Goal: Task Accomplishment & Management: Use online tool/utility

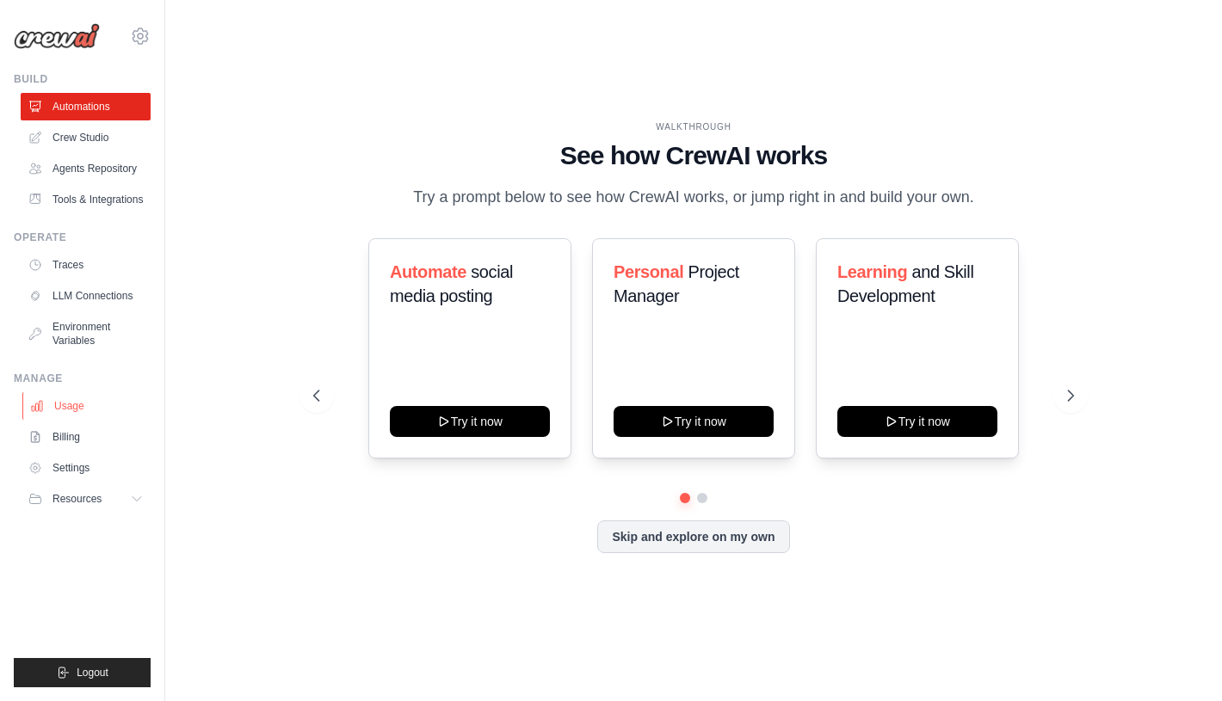
click at [89, 420] on link "Usage" at bounding box center [87, 406] width 130 height 28
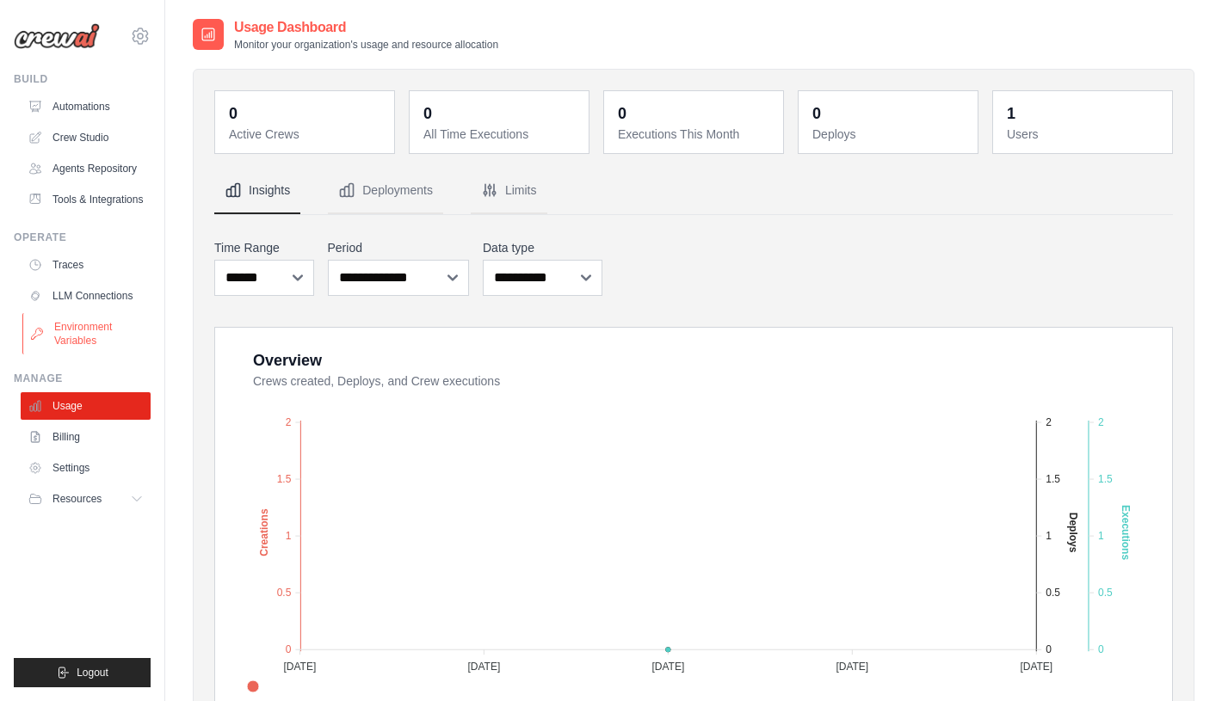
click at [100, 349] on link "Environment Variables" at bounding box center [87, 333] width 130 height 41
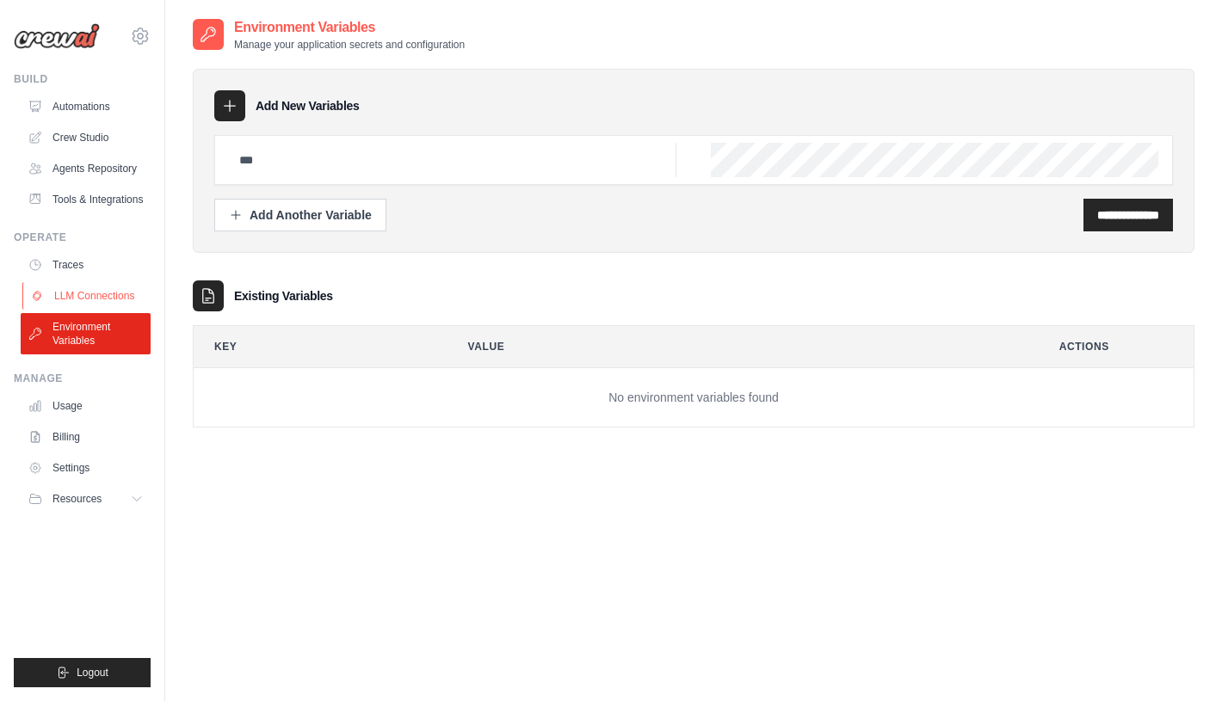
click at [93, 309] on link "LLM Connections" at bounding box center [87, 296] width 130 height 28
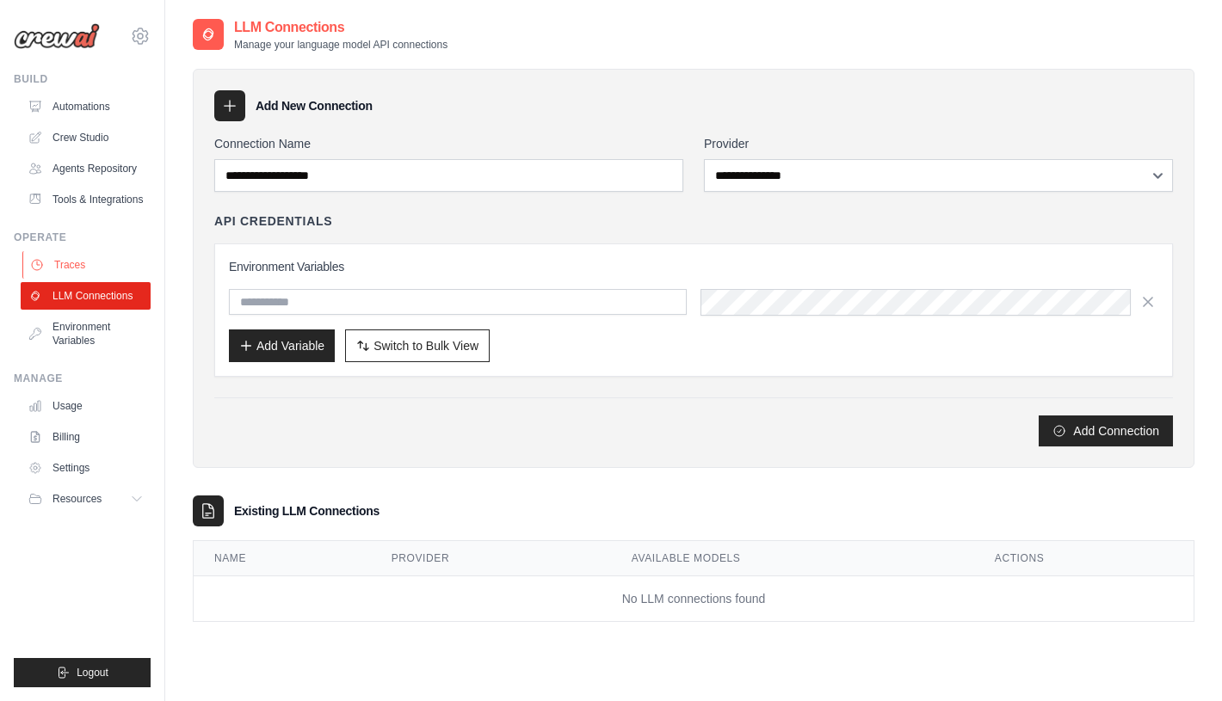
click at [81, 279] on link "Traces" at bounding box center [87, 265] width 130 height 28
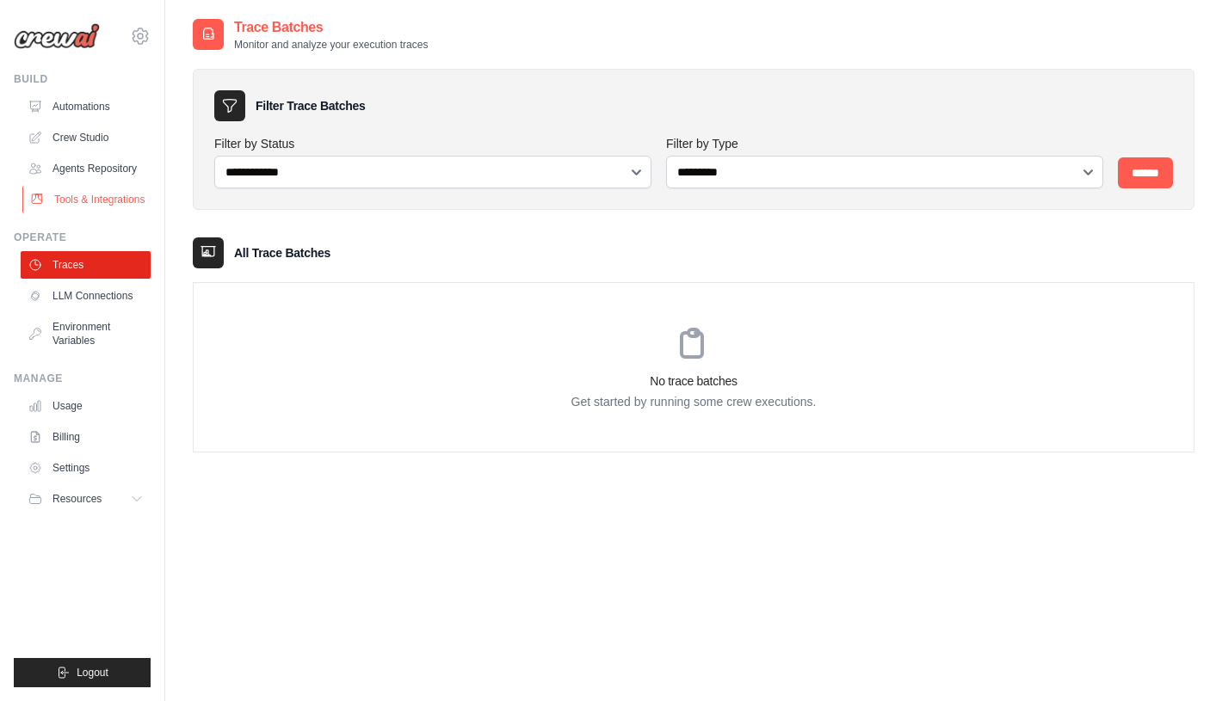
click at [79, 211] on link "Tools & Integrations" at bounding box center [87, 200] width 130 height 28
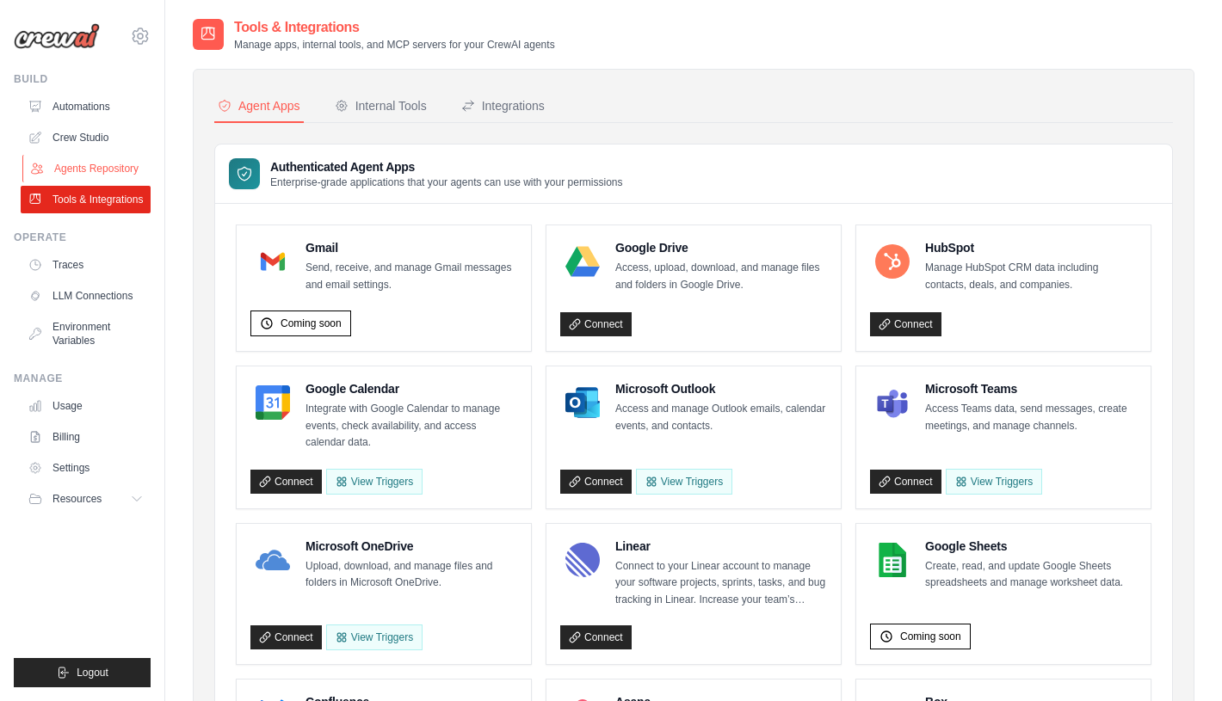
click at [103, 168] on link "Agents Repository" at bounding box center [87, 169] width 130 height 28
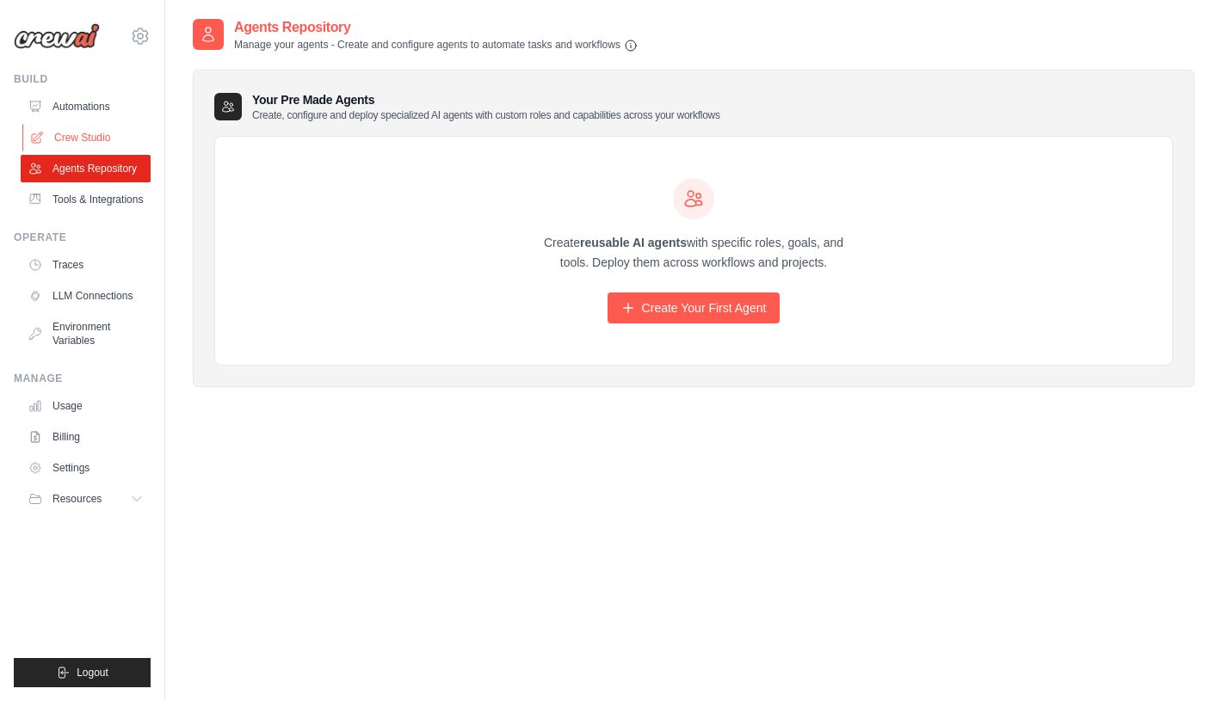
click at [91, 139] on link "Crew Studio" at bounding box center [87, 138] width 130 height 28
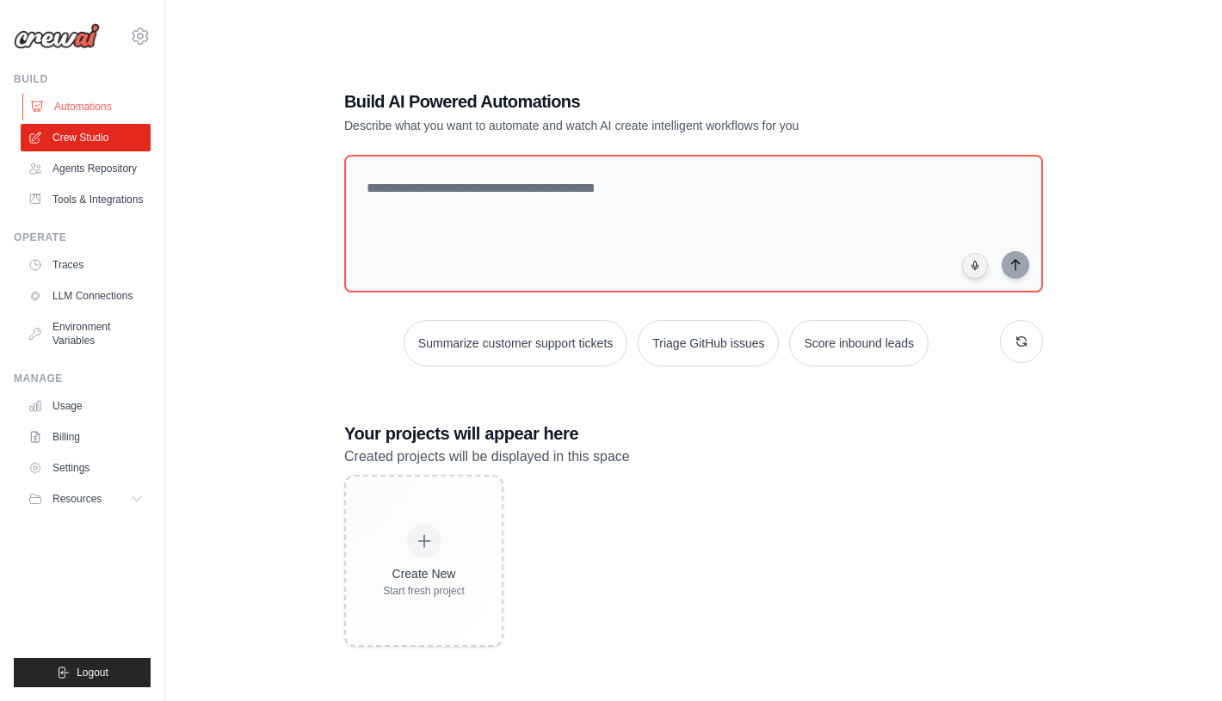
click at [89, 99] on link "Automations" at bounding box center [87, 107] width 130 height 28
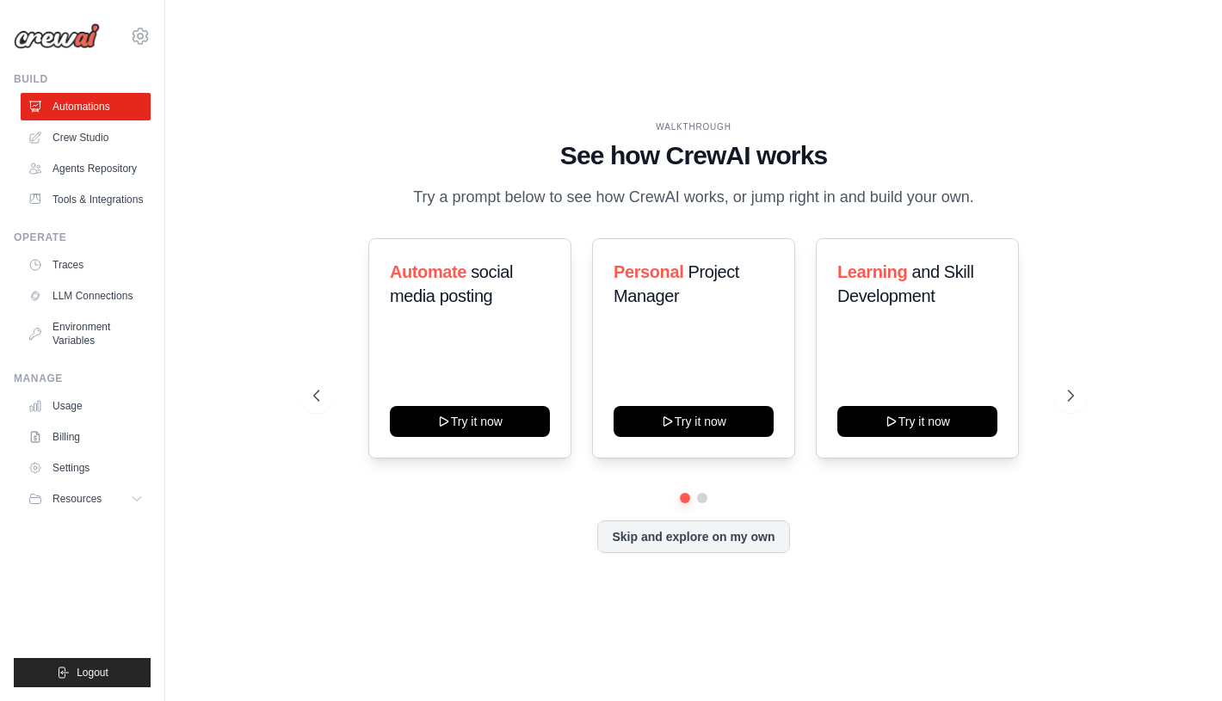
click at [549, 210] on p "Try a prompt below to see how CrewAI works, or jump right in and build your own." at bounding box center [693, 197] width 578 height 25
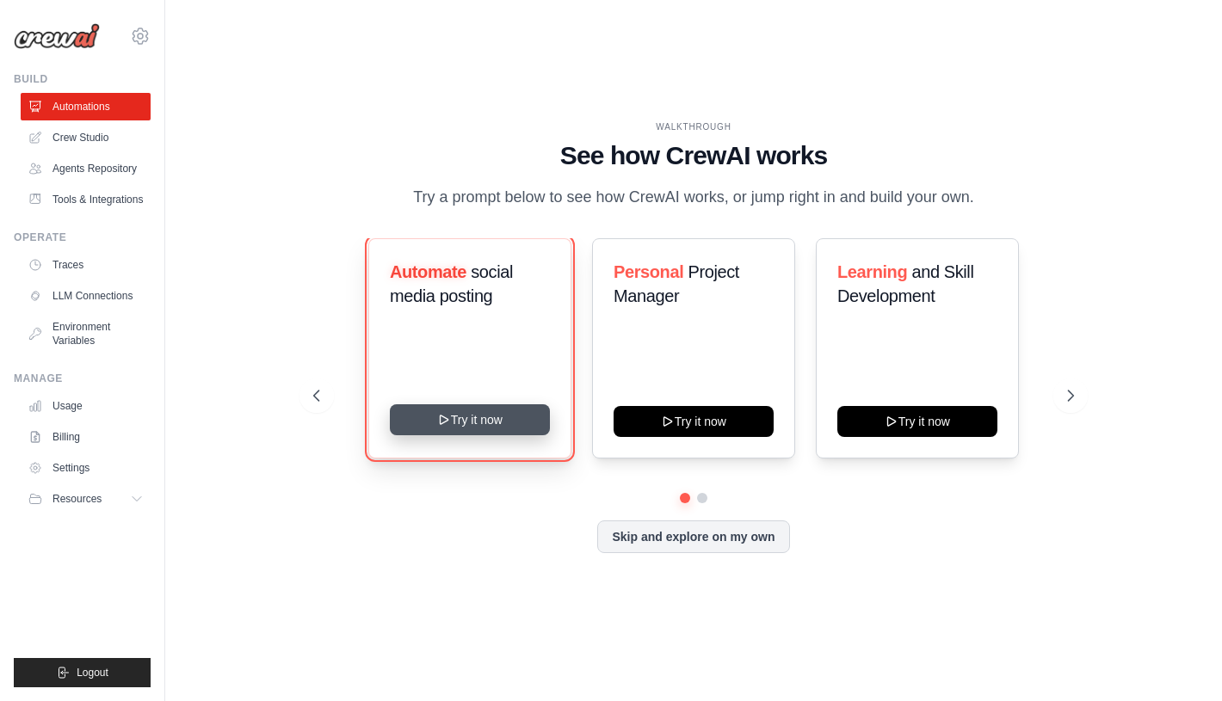
click at [448, 433] on button "Try it now" at bounding box center [470, 419] width 160 height 31
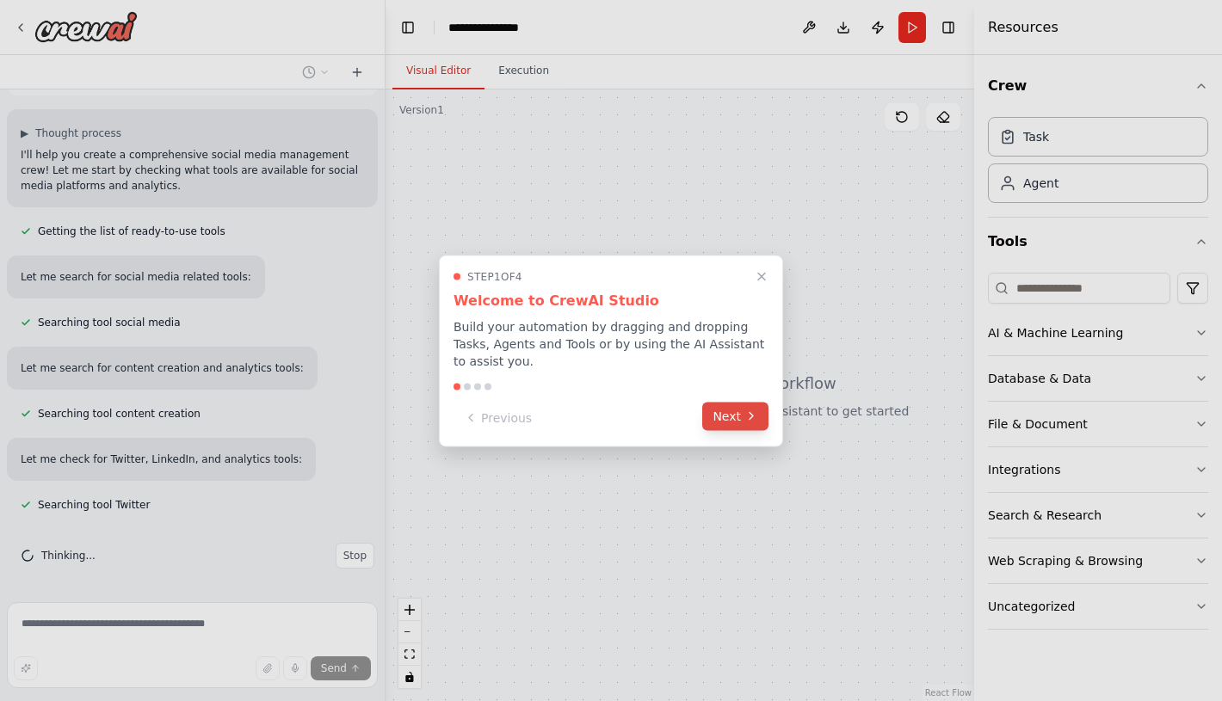
scroll to position [132, 0]
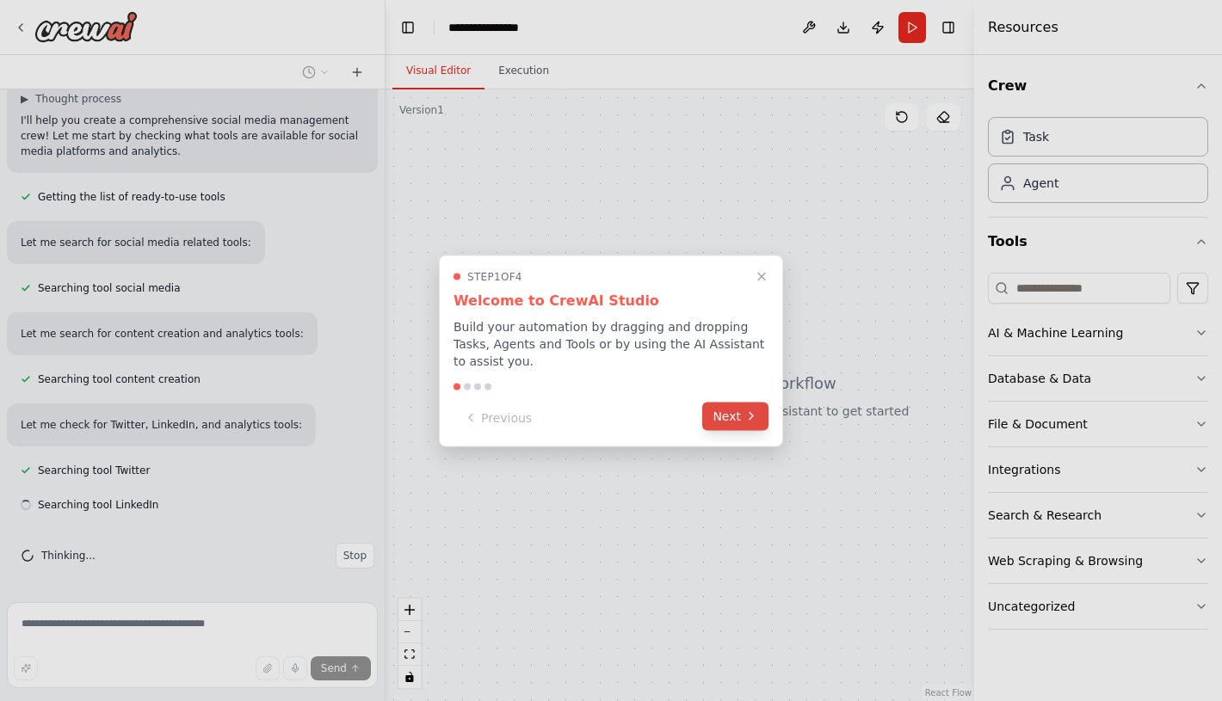
click at [737, 420] on button "Next" at bounding box center [735, 416] width 66 height 28
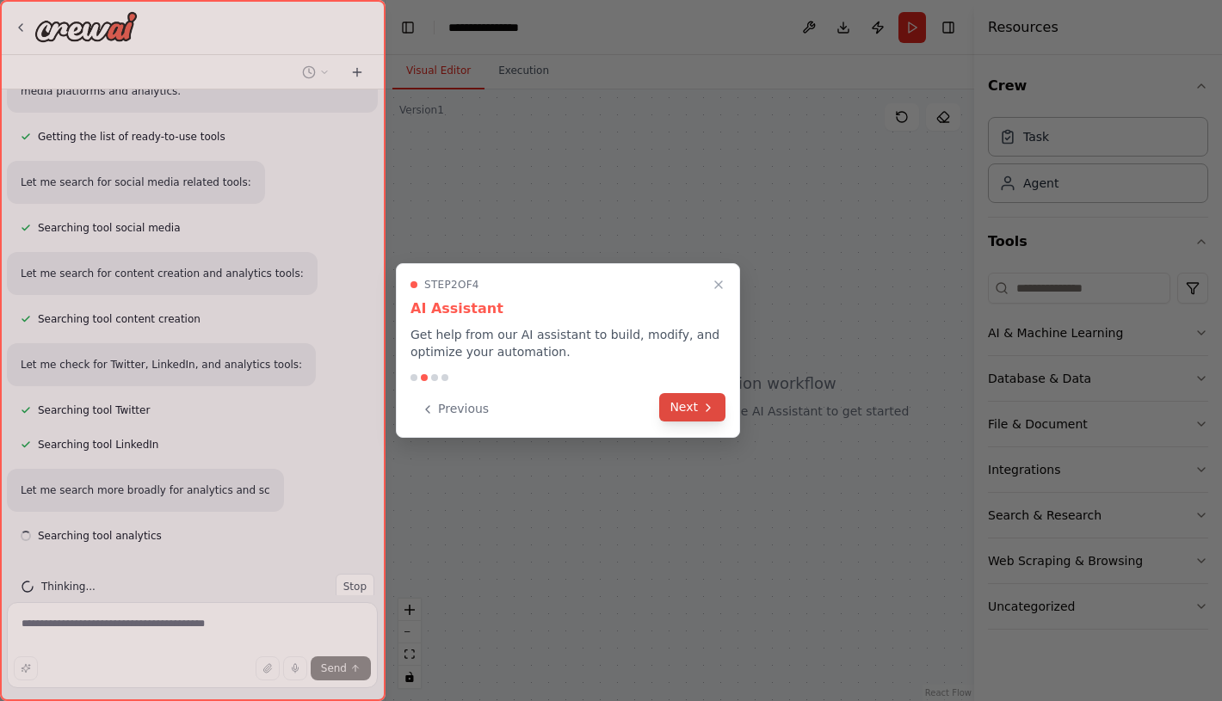
scroll to position [223, 0]
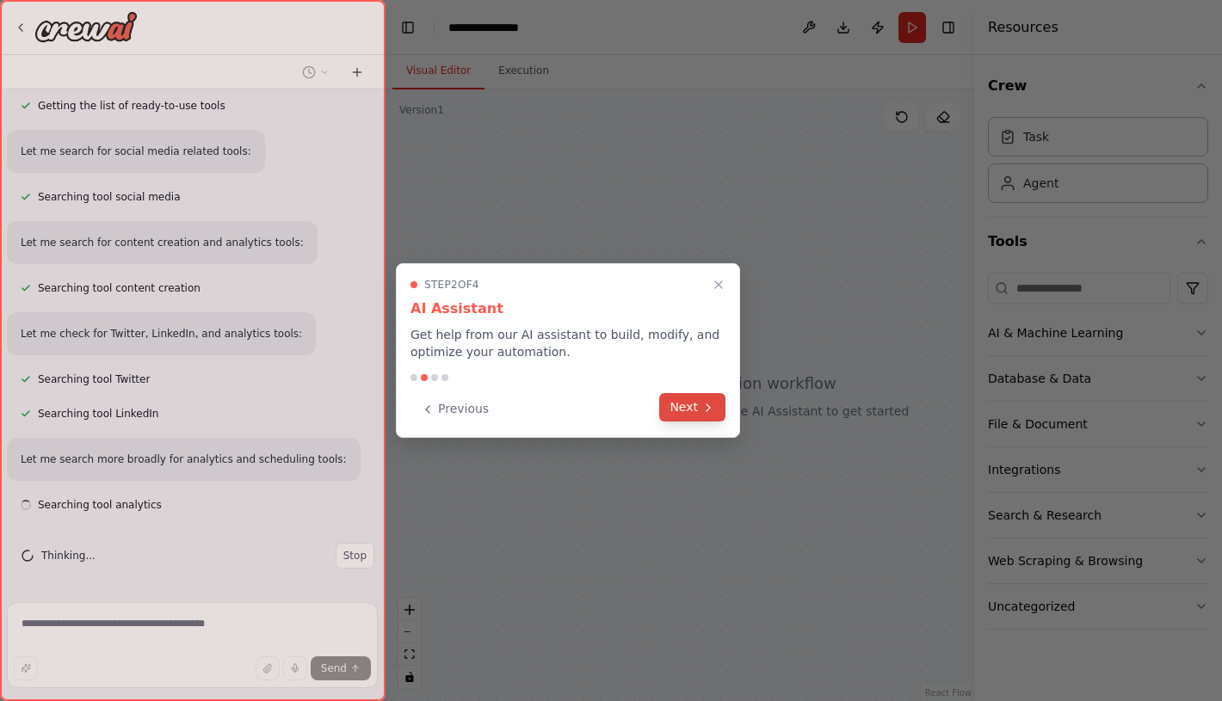
click at [676, 400] on button "Next" at bounding box center [692, 407] width 66 height 28
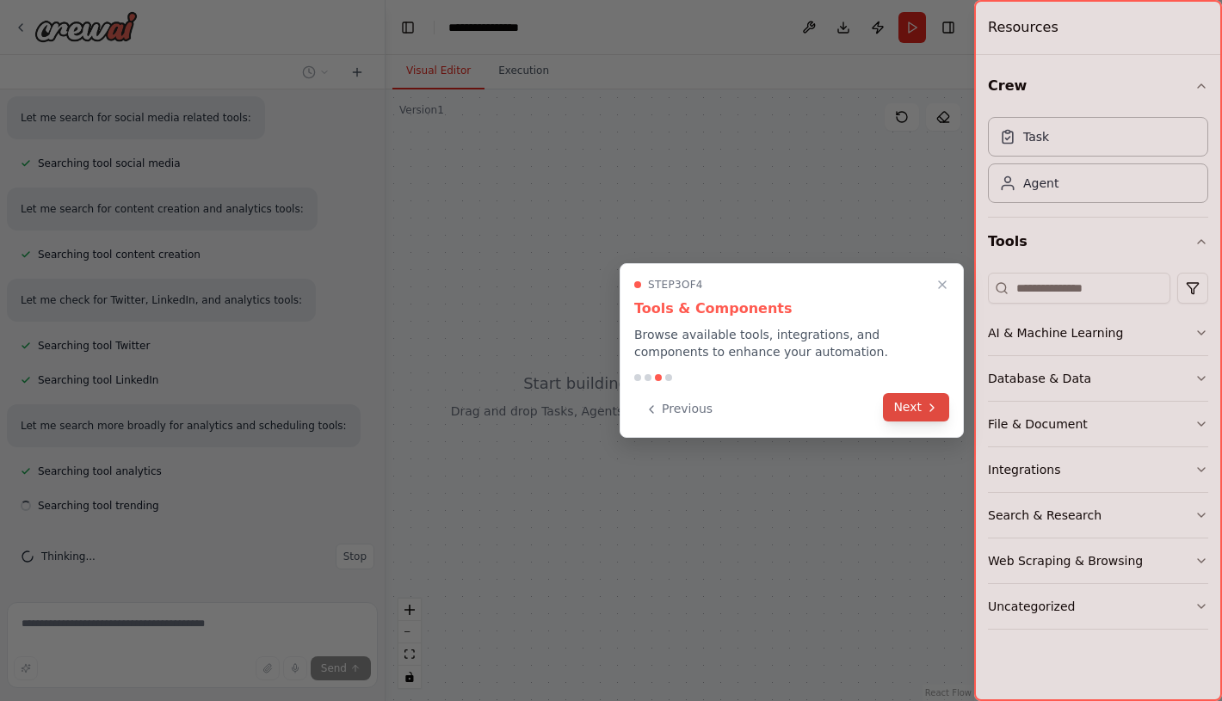
scroll to position [257, 0]
click at [905, 413] on button "Next" at bounding box center [916, 407] width 66 height 28
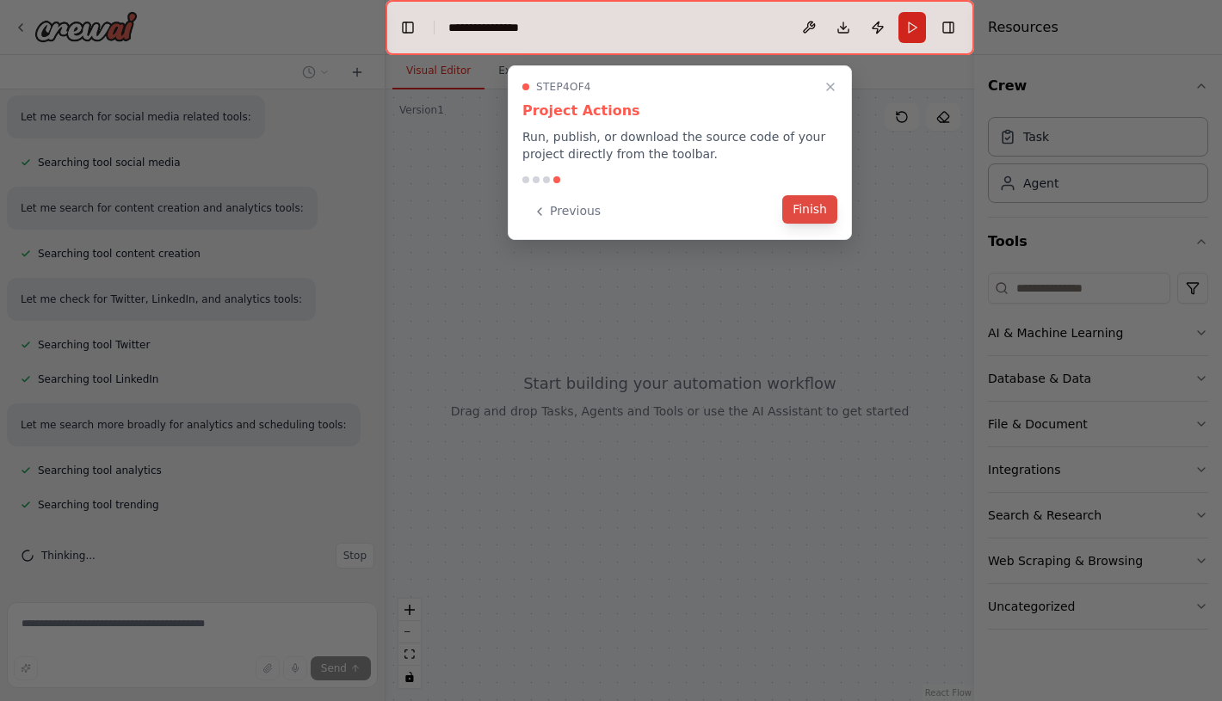
click at [809, 212] on button "Finish" at bounding box center [809, 209] width 55 height 28
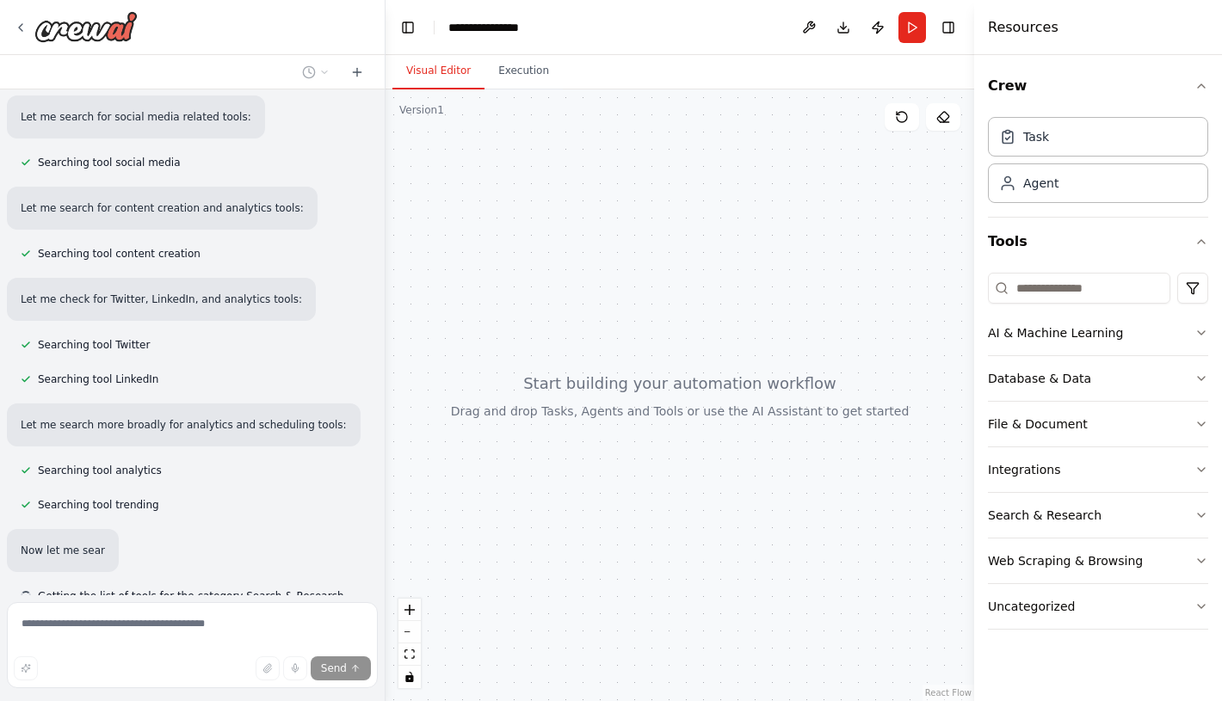
scroll to position [299, 0]
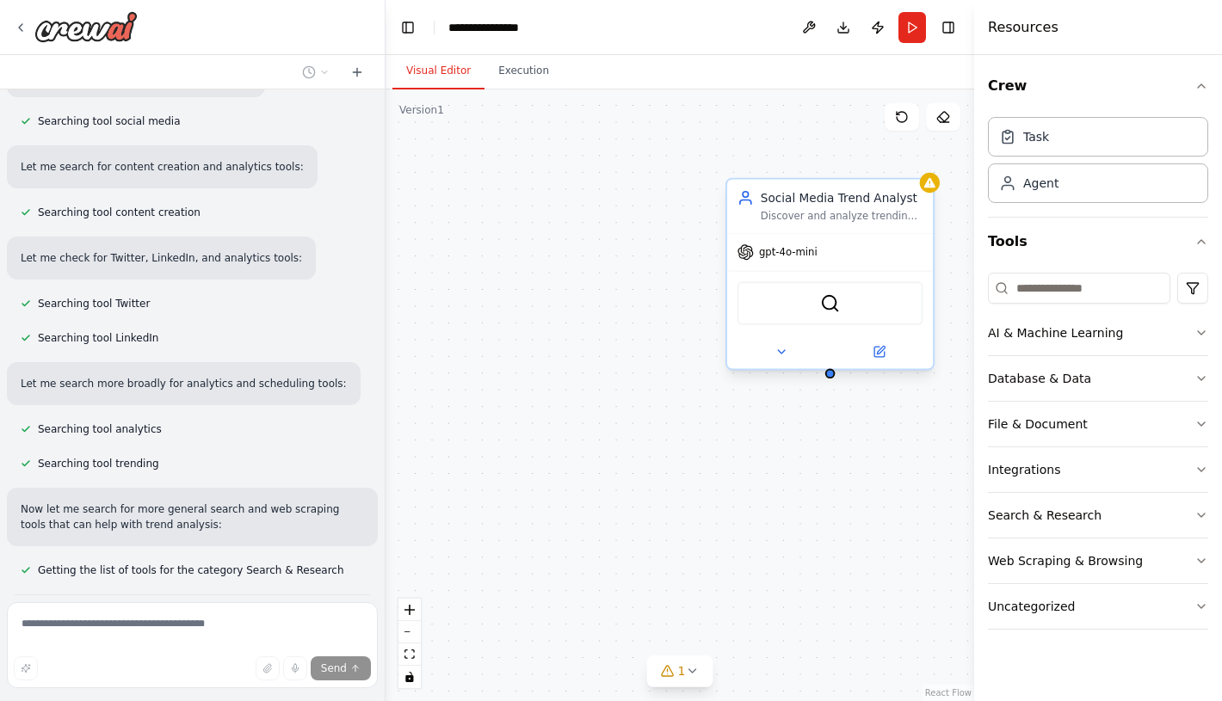
click at [810, 250] on span "gpt-4o-mini" at bounding box center [788, 252] width 59 height 14
click at [832, 309] on img at bounding box center [830, 303] width 20 height 20
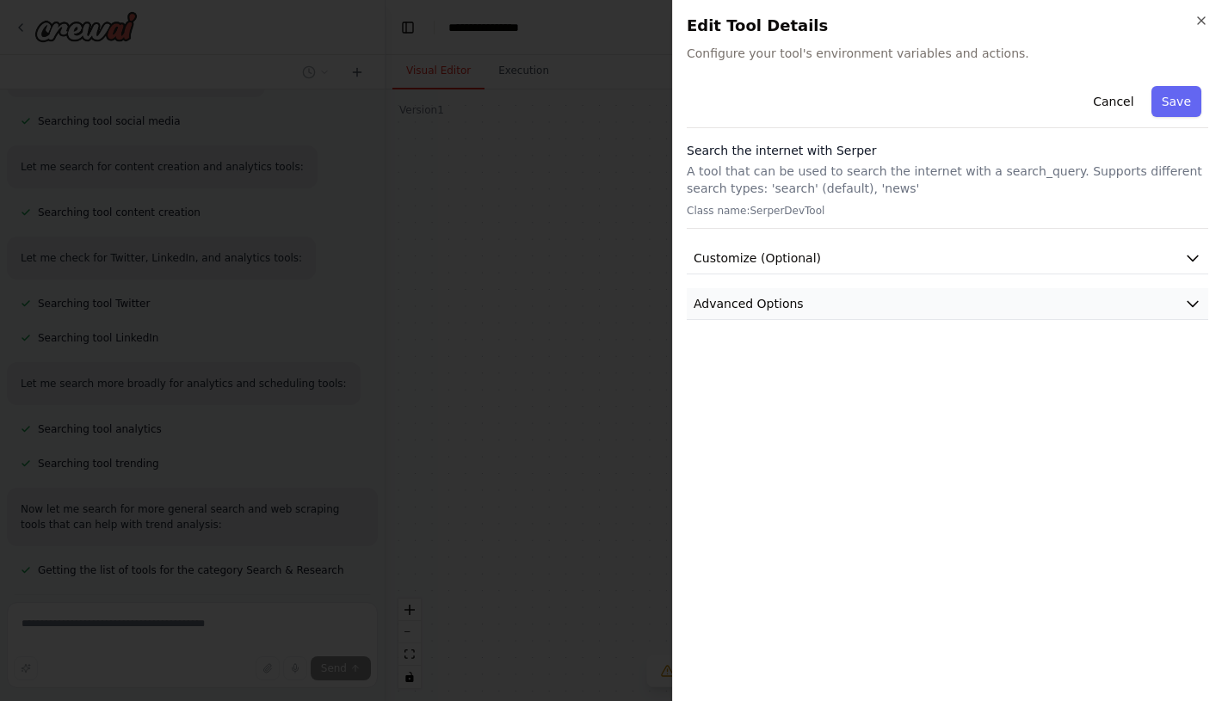
click at [802, 297] on button "Advanced Options" at bounding box center [947, 304] width 521 height 32
click at [1199, 16] on icon "button" at bounding box center [1201, 21] width 14 height 14
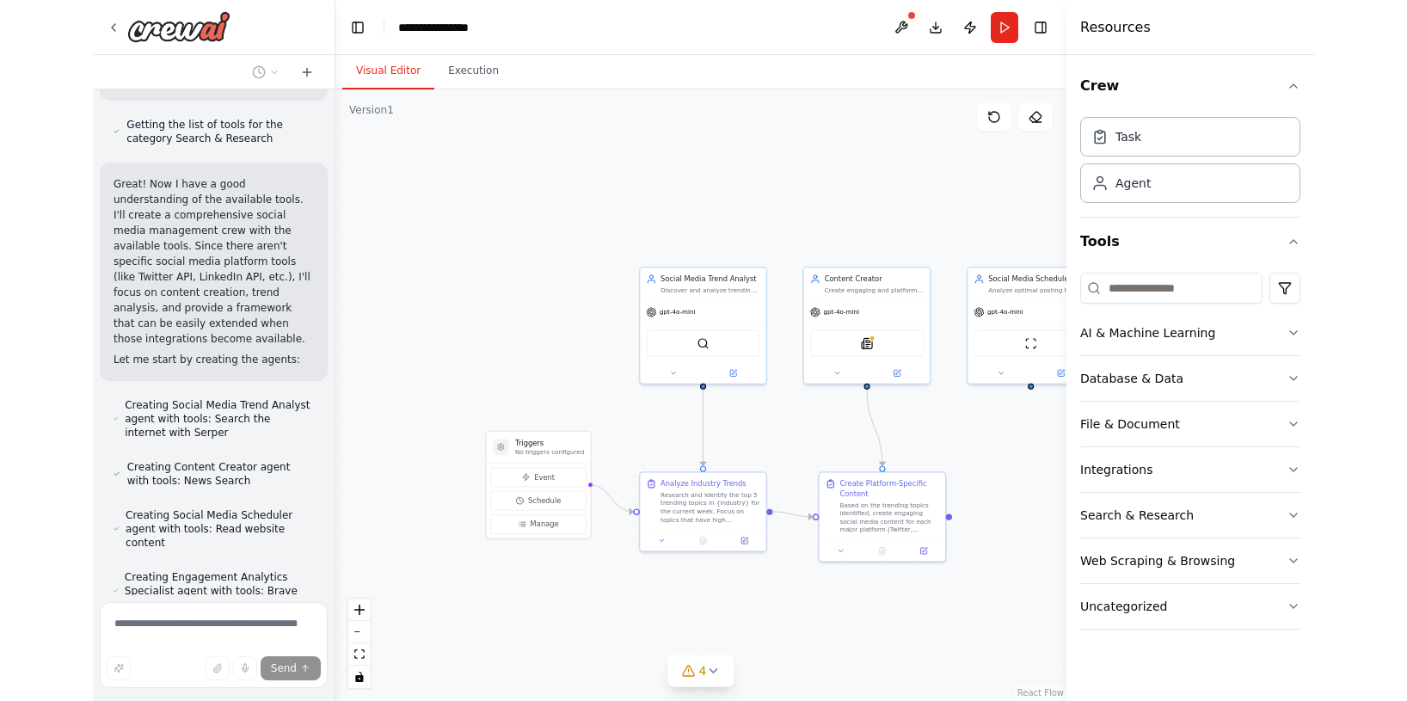
scroll to position [944, 0]
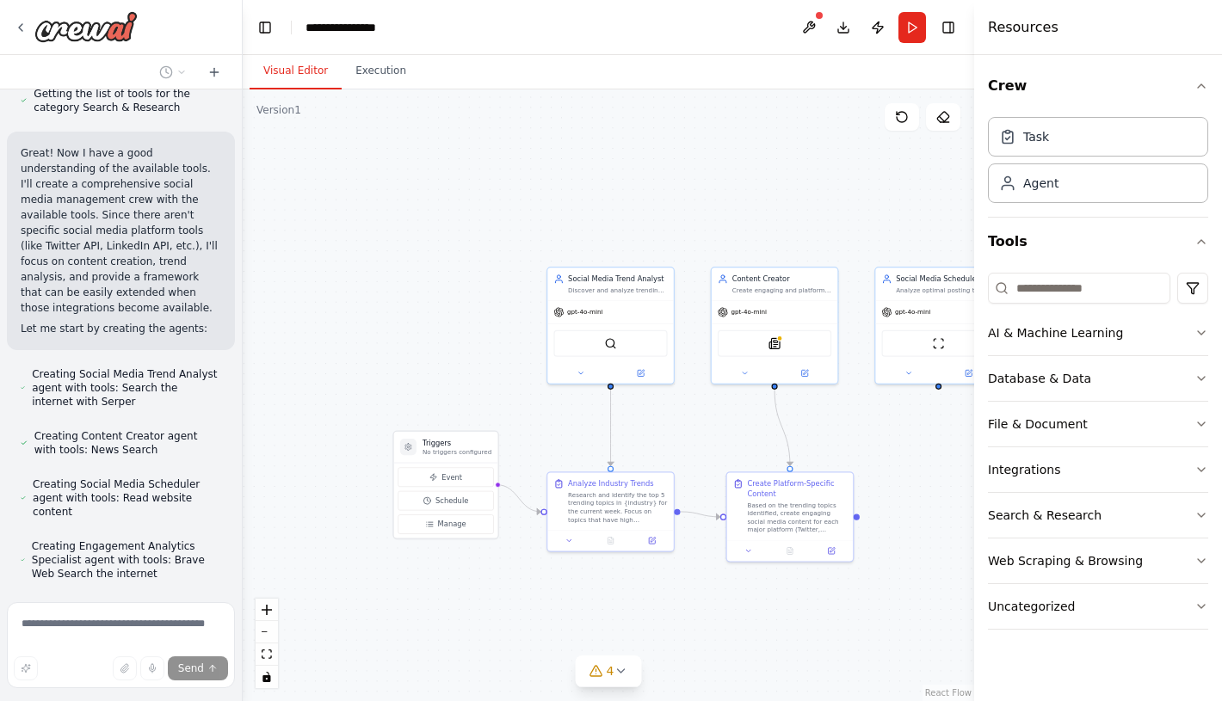
drag, startPoint x: 385, startPoint y: 320, endPoint x: 241, endPoint y: 330, distance: 144.0
click at [241, 330] on div "Create a crew that schedules and publishes social media content across multiple…" at bounding box center [611, 350] width 1222 height 701
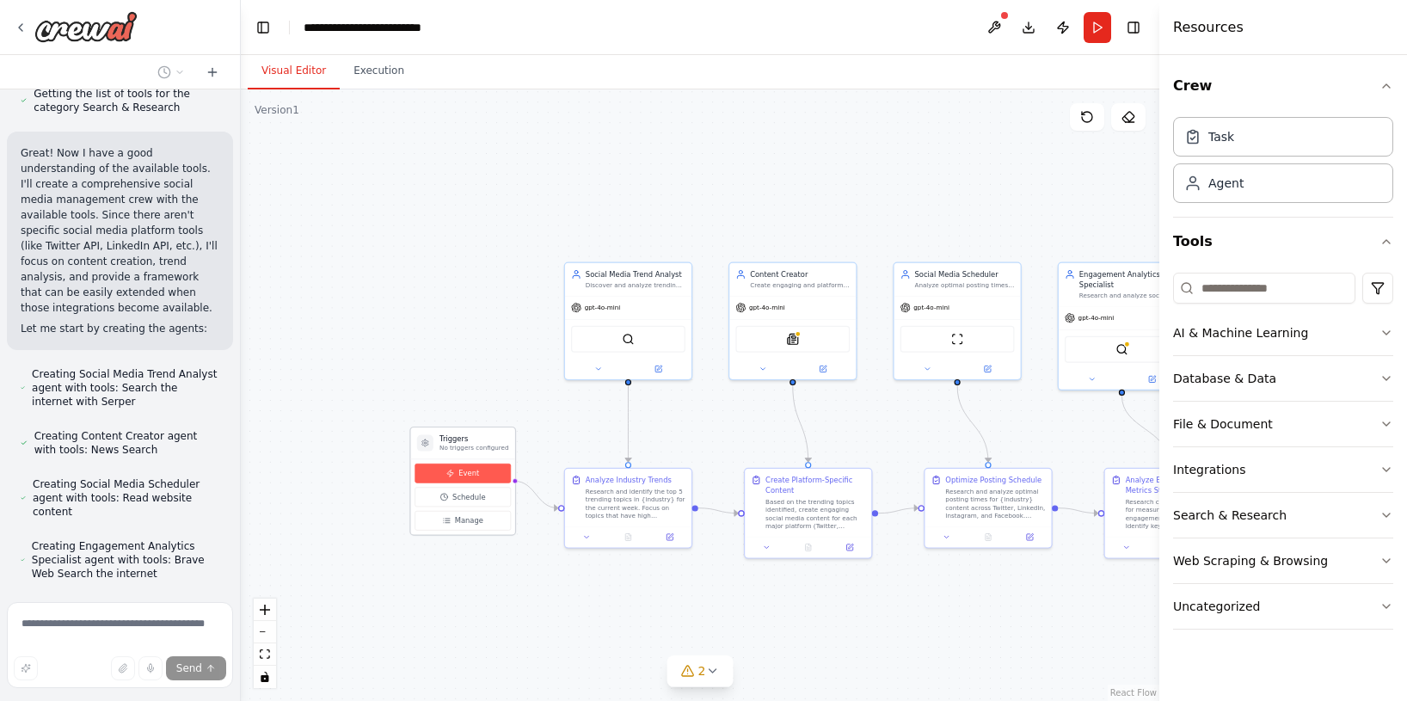
click at [460, 477] on span "Event" at bounding box center [469, 473] width 21 height 10
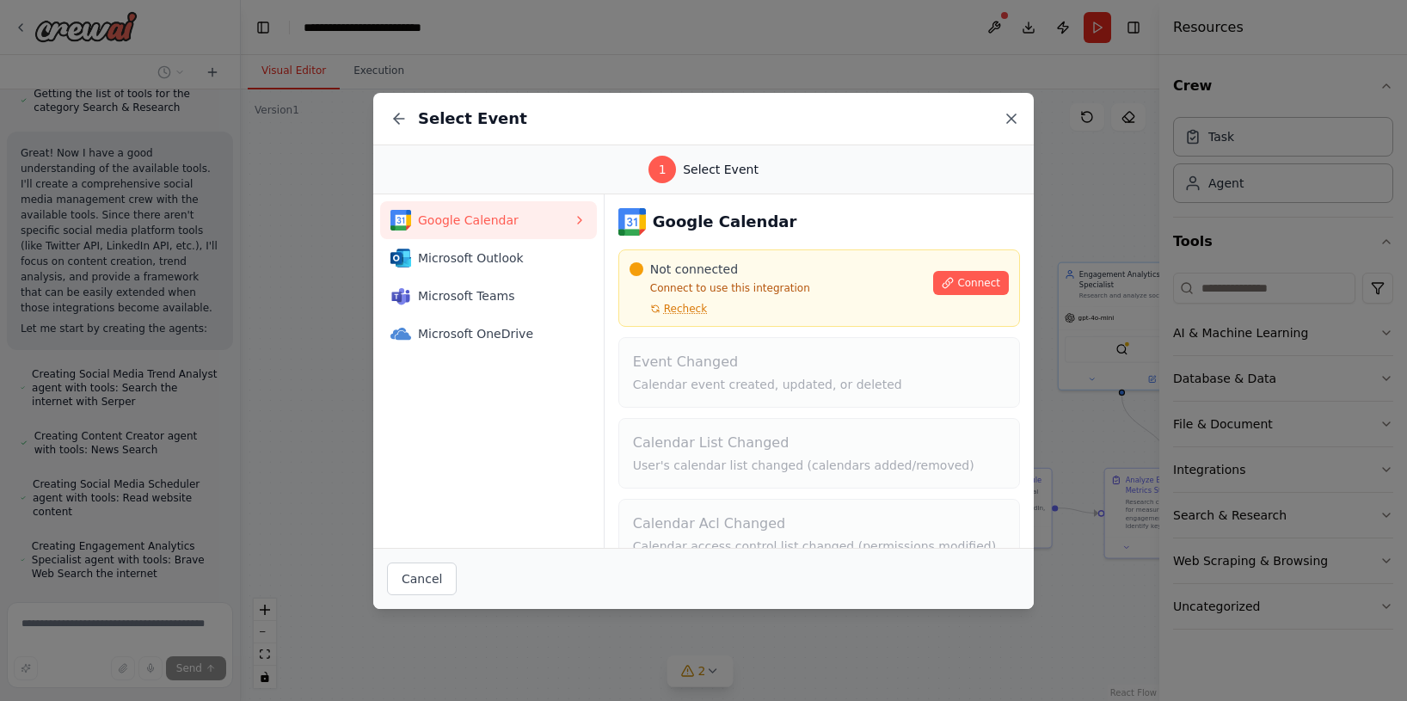
click at [1012, 120] on icon at bounding box center [1011, 118] width 17 height 17
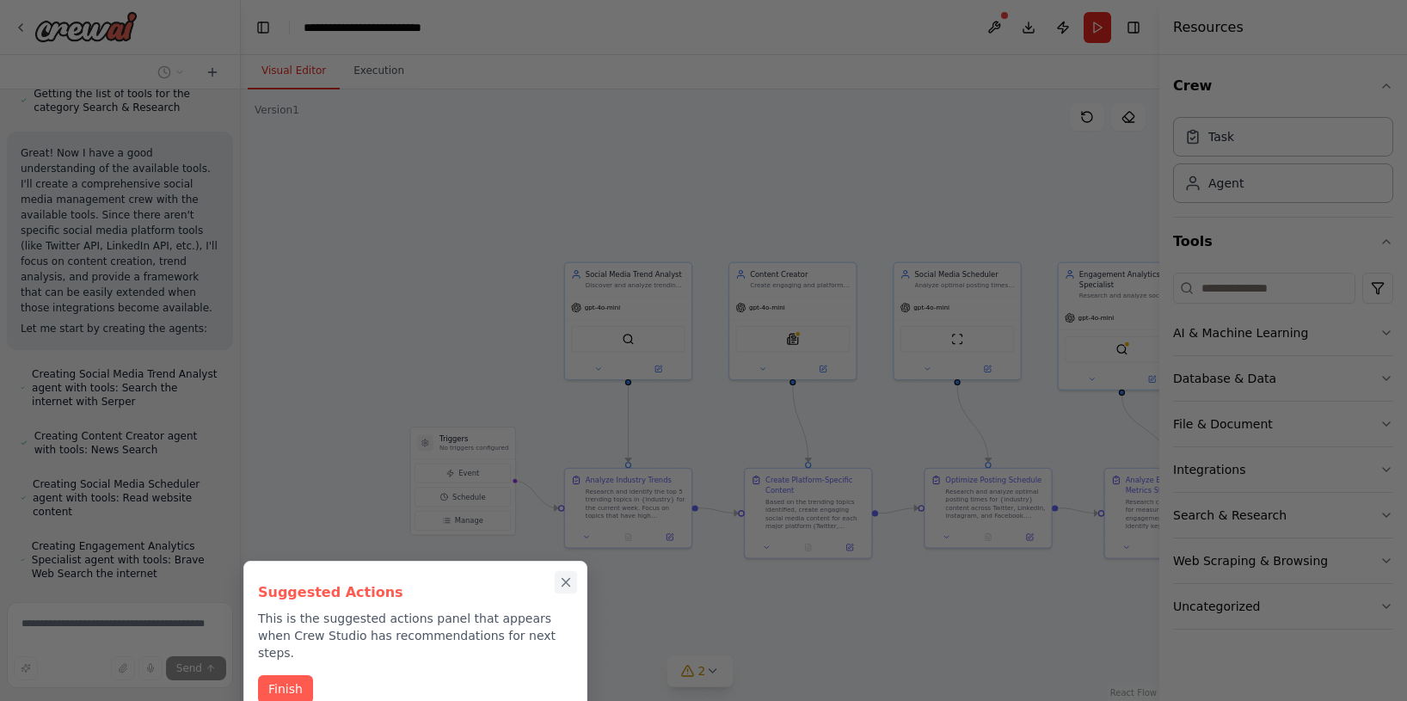
click at [569, 579] on icon "Close walkthrough" at bounding box center [567, 583] width 8 height 8
